Goal: Task Accomplishment & Management: Manage account settings

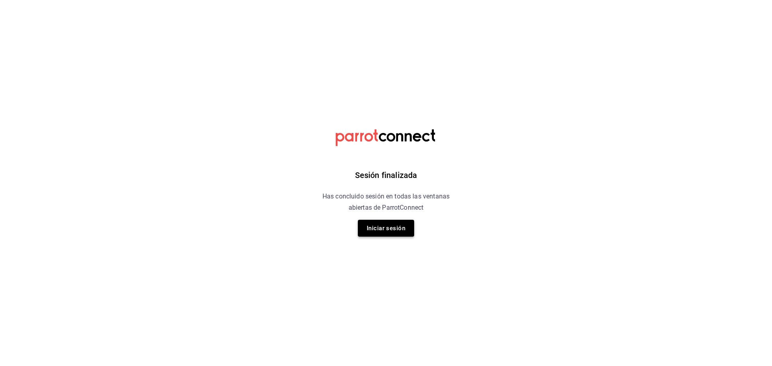
click at [398, 231] on button "Iniciar sesión" at bounding box center [386, 228] width 56 height 17
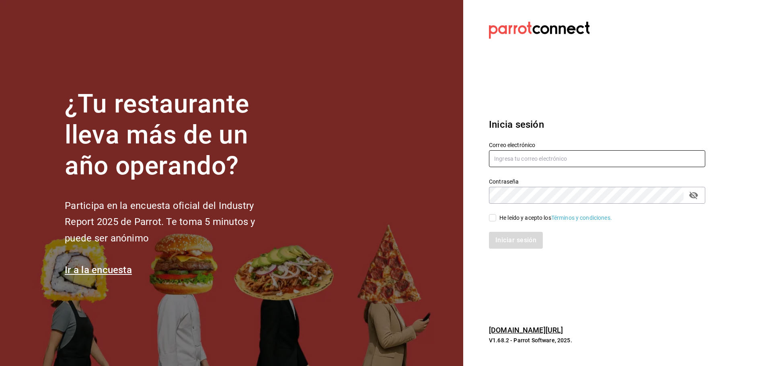
type input "[EMAIL_ADDRESS][DOMAIN_NAME]"
click at [491, 222] on div "Iniciar sesión" at bounding box center [592, 235] width 226 height 27
click at [490, 218] on input "He leído y acepto los Términos y condiciones." at bounding box center [492, 217] width 7 height 7
checkbox input "true"
click at [518, 243] on button "Iniciar sesión" at bounding box center [516, 240] width 55 height 17
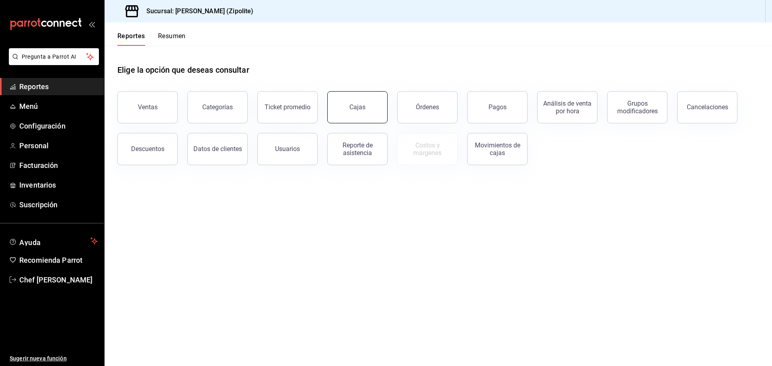
click at [341, 119] on button "Cajas" at bounding box center [357, 107] width 60 height 32
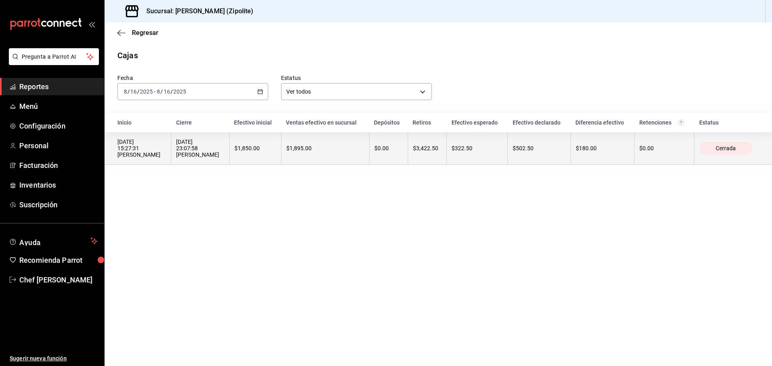
click at [301, 162] on th "$1,895.00" at bounding box center [325, 148] width 88 height 33
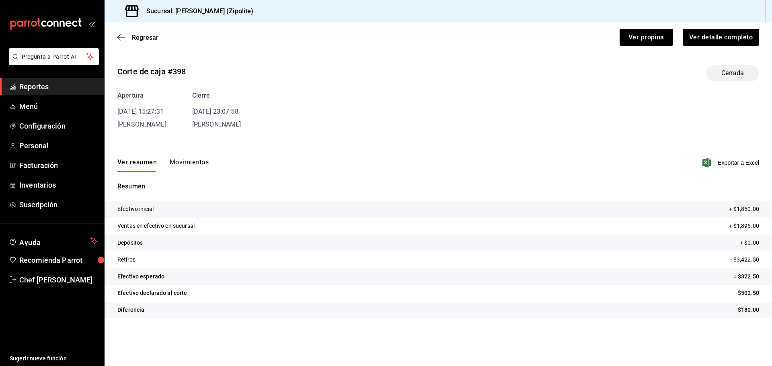
click at [197, 161] on button "Movimientos" at bounding box center [189, 165] width 39 height 14
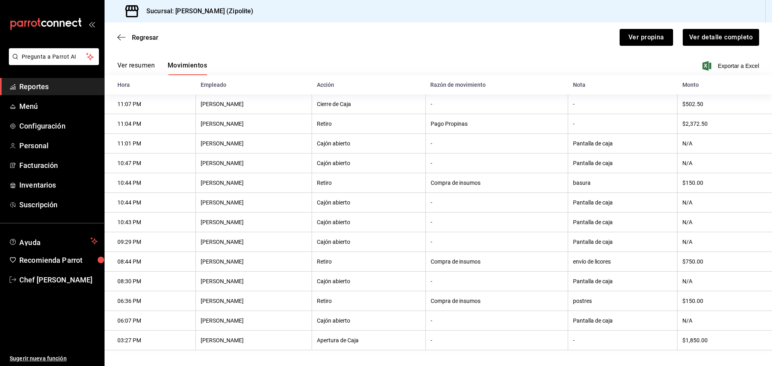
scroll to position [106, 0]
